Goal: Navigation & Orientation: Understand site structure

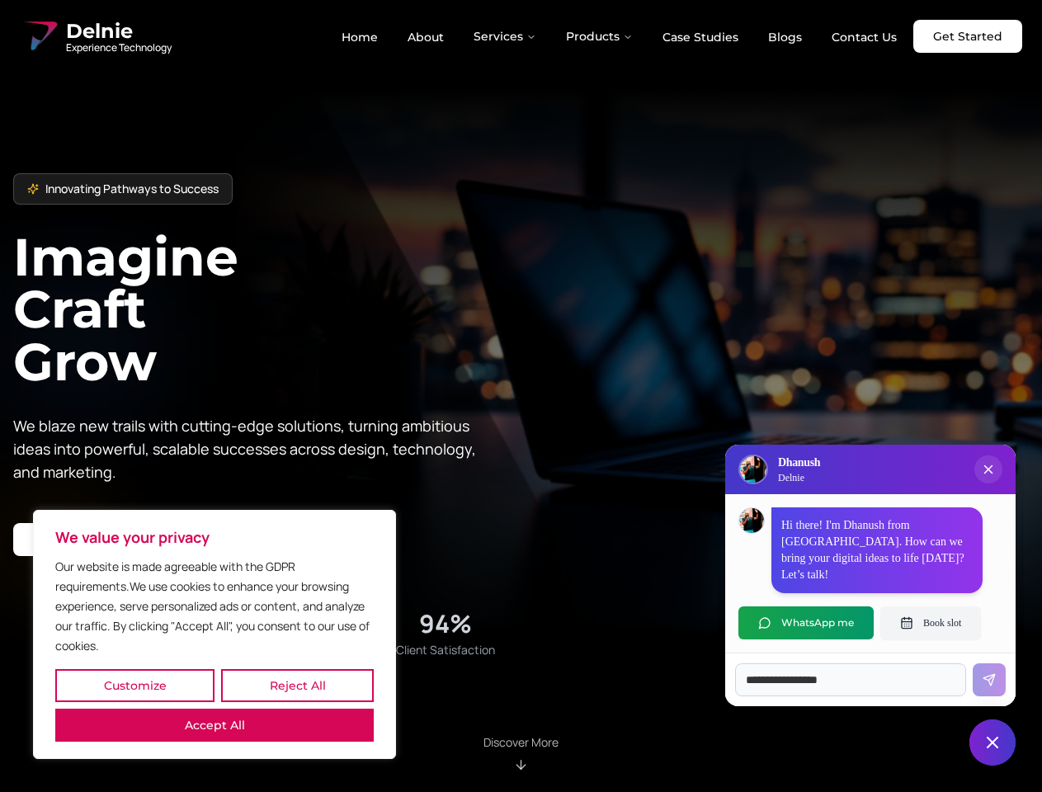
click at [135, 686] on button "Customize" at bounding box center [134, 685] width 159 height 33
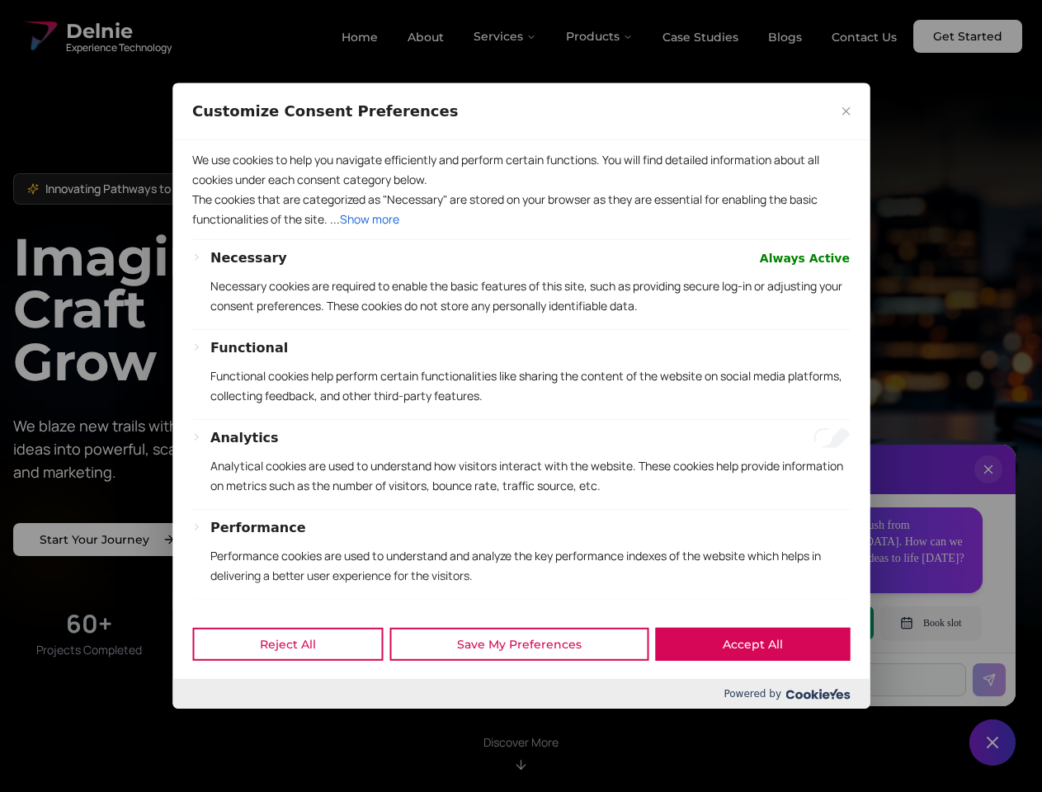
click at [297, 140] on div "Customize Consent Preferences" at bounding box center [520, 111] width 697 height 57
click at [215, 609] on div "We use cookies to help you navigate efficiently and perform certain functions. …" at bounding box center [520, 374] width 697 height 469
click at [521, 396] on p "Functional cookies help perform certain functionalities like sharing the conten…" at bounding box center [530, 386] width 640 height 40
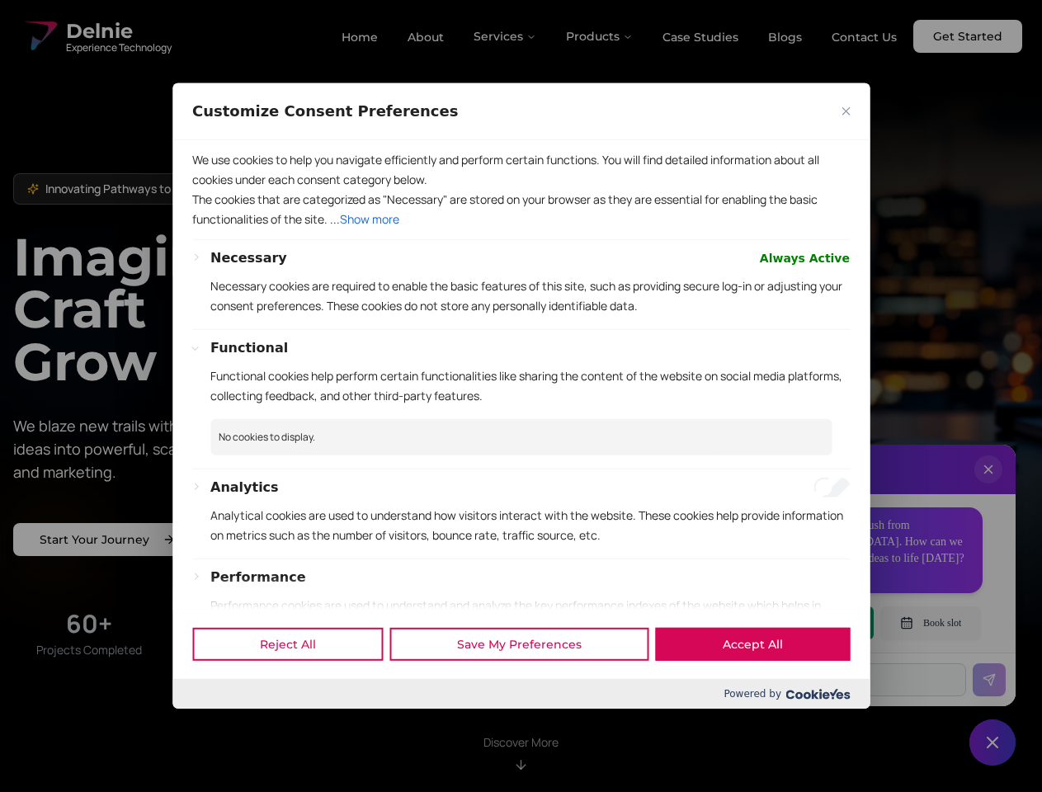
click at [506, 36] on div at bounding box center [521, 396] width 1042 height 792
click at [600, 36] on div at bounding box center [521, 396] width 1042 height 792
click at [989, 486] on div at bounding box center [521, 396] width 1042 height 792
click at [806, 623] on div "Reject All Save My Preferences Accept All" at bounding box center [520, 644] width 697 height 70
click at [931, 623] on div at bounding box center [521, 396] width 1042 height 792
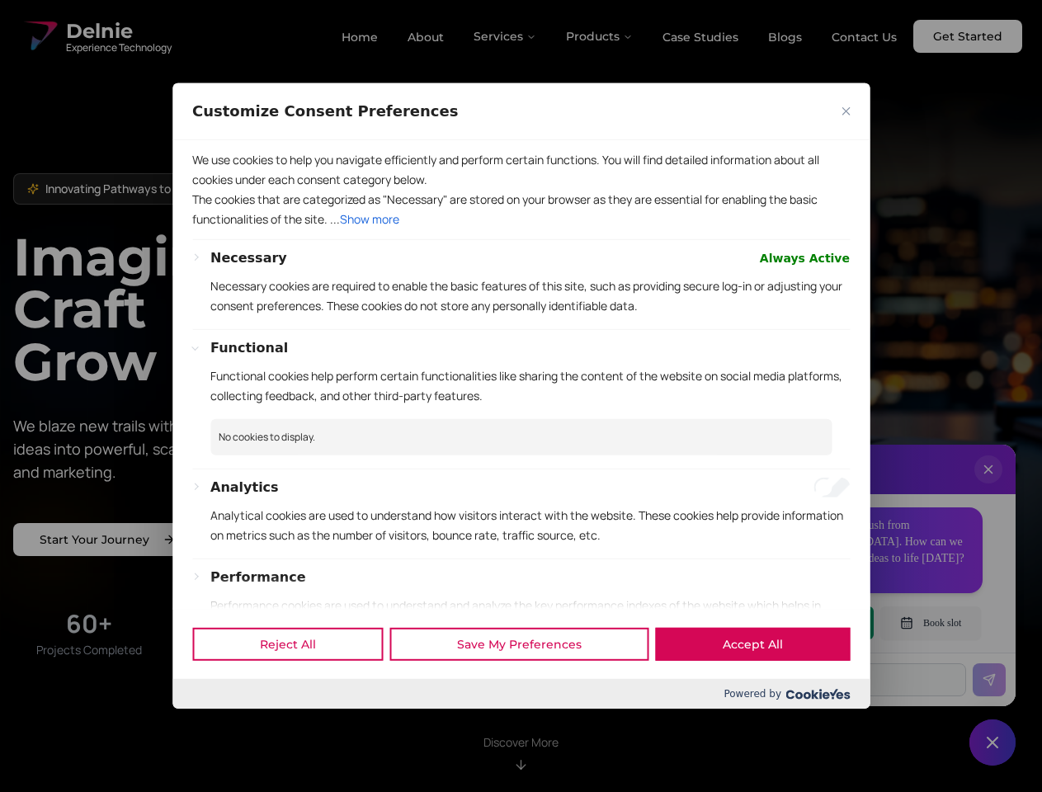
click at [993, 743] on div at bounding box center [521, 396] width 1042 height 792
